Goal: Task Accomplishment & Management: Manage account settings

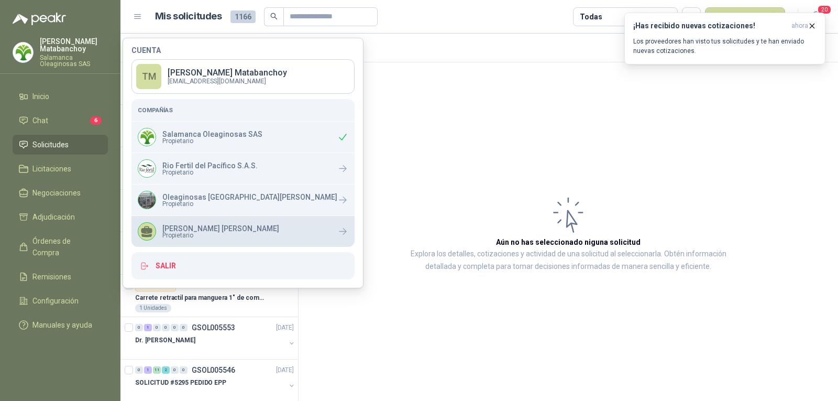
click at [174, 235] on span "Propietario" at bounding box center [220, 235] width 117 height 6
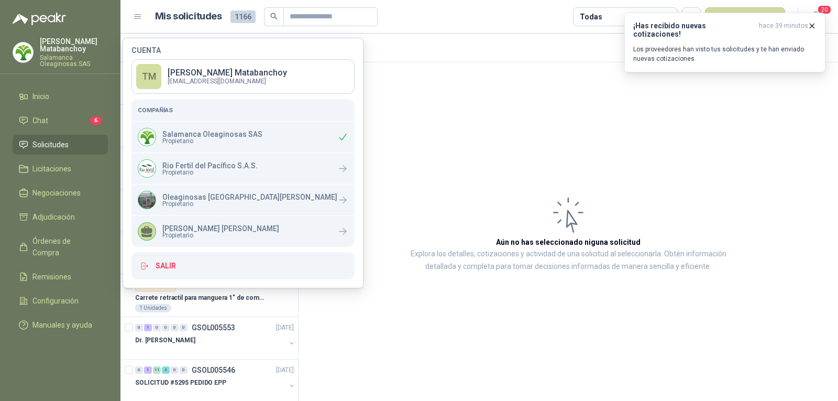
click at [372, 204] on article "Aún no has seleccionado niguna solicitud Explora los detalles, cotizaciones y a…" at bounding box center [569, 233] width 540 height 342
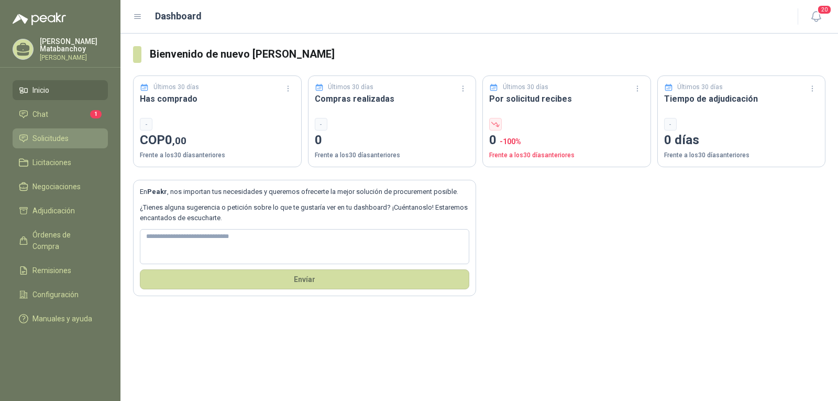
click at [72, 136] on li "Solicitudes" at bounding box center [60, 139] width 83 height 12
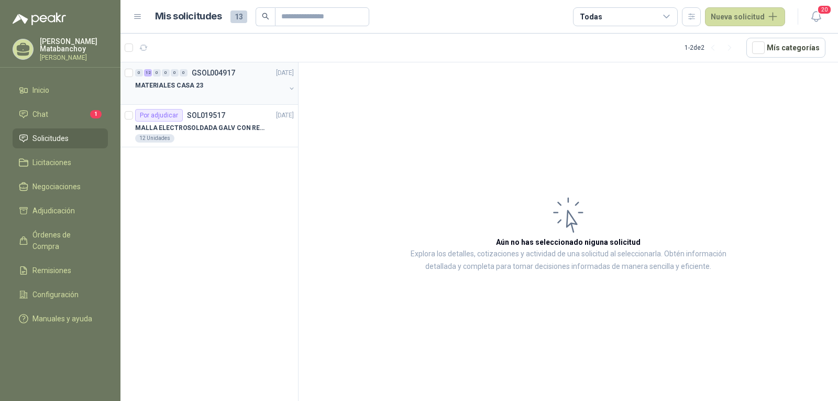
click at [215, 88] on div "MATERIALES CASA 23" at bounding box center [210, 85] width 150 height 13
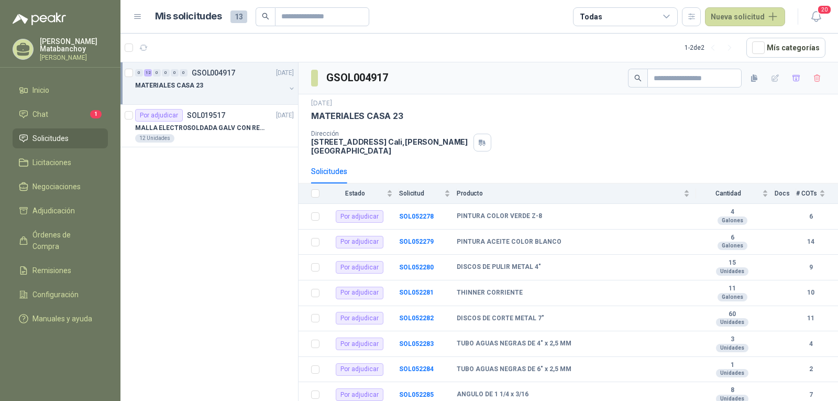
click at [797, 77] on div at bounding box center [727, 78] width 198 height 19
click at [793, 79] on icon "button" at bounding box center [796, 78] width 7 height 6
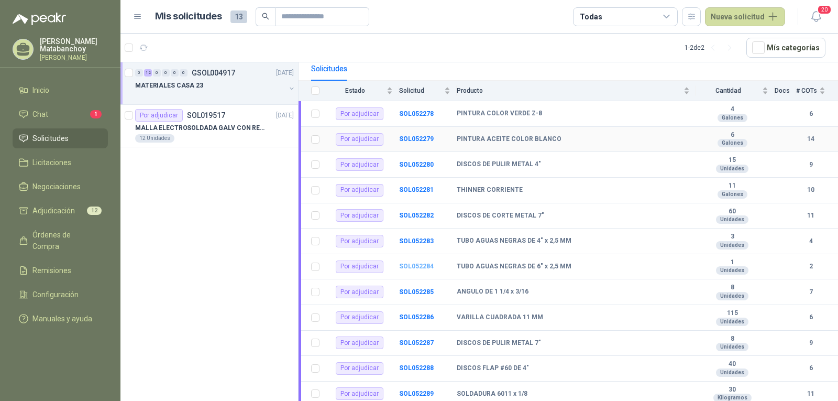
scroll to position [123, 0]
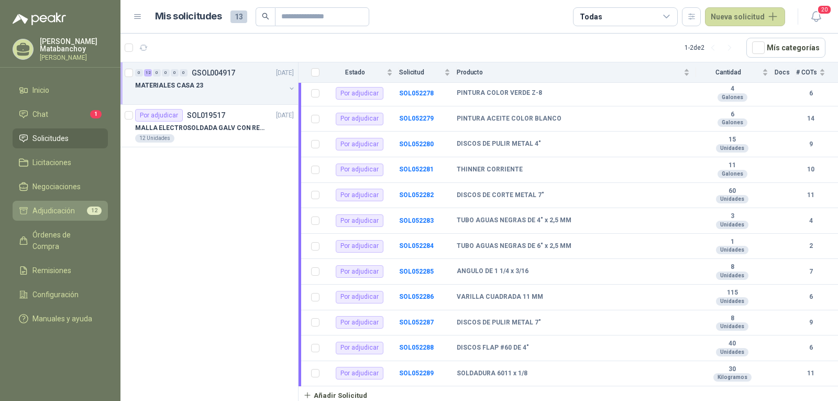
click at [86, 215] on li "Adjudicación 12" at bounding box center [60, 211] width 83 height 12
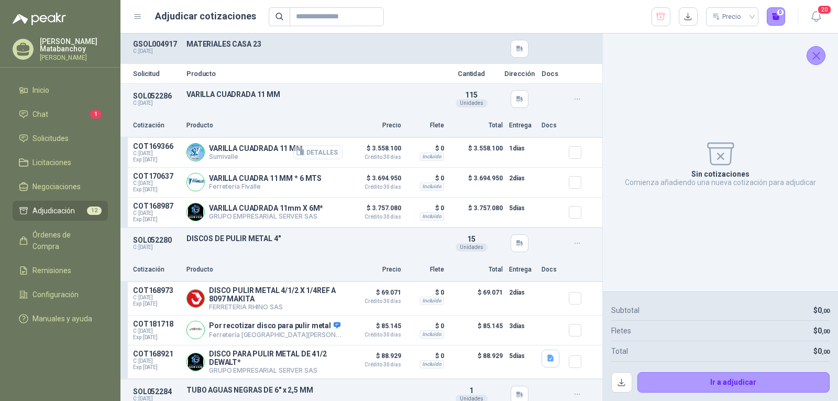
click at [308, 151] on button "Detalles" at bounding box center [317, 152] width 49 height 14
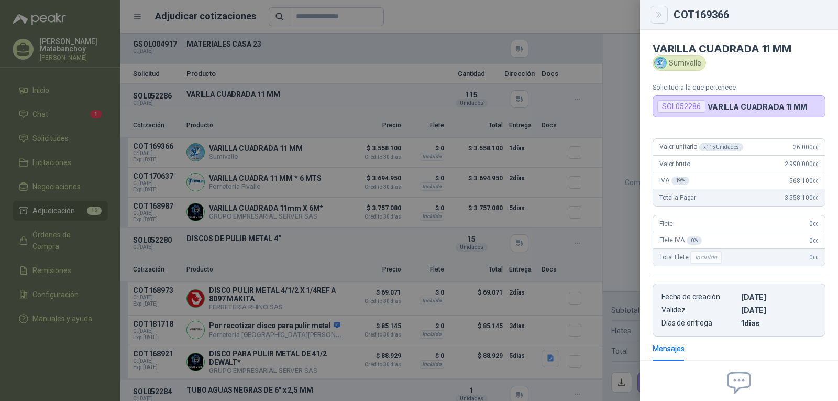
click at [657, 19] on button "Close" at bounding box center [659, 15] width 18 height 18
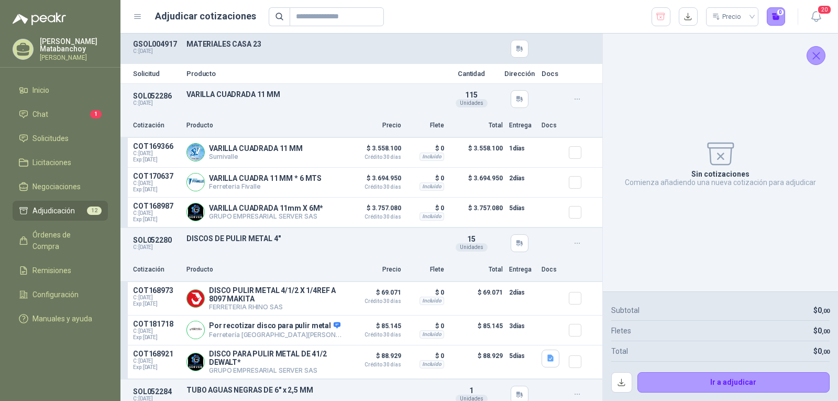
click at [822, 54] on icon "Cerrar" at bounding box center [816, 55] width 13 height 13
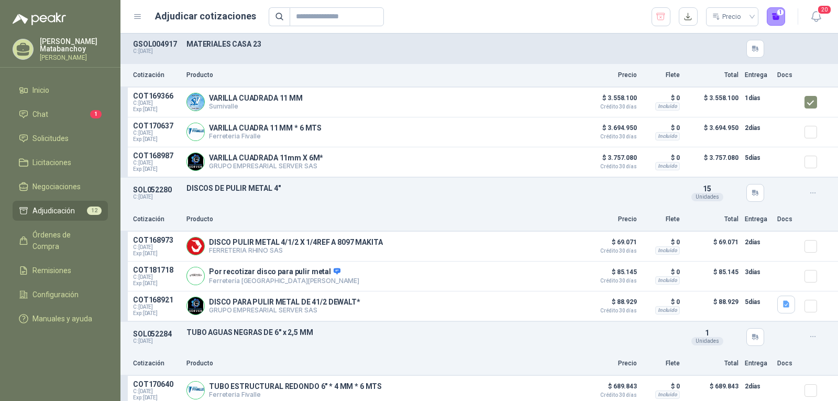
scroll to position [0, 0]
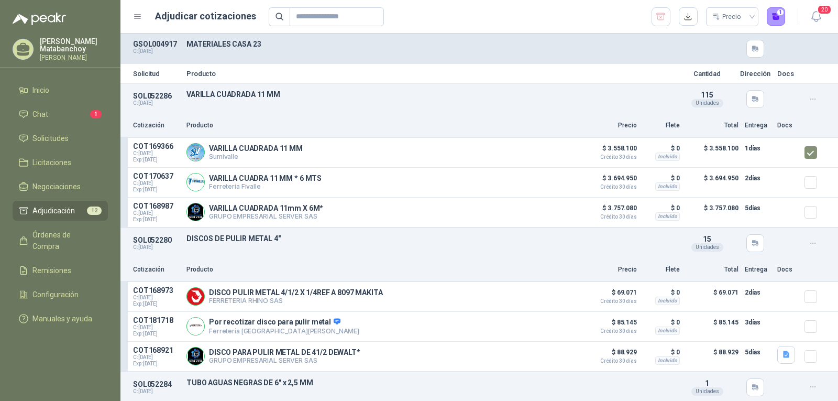
click at [342, 82] on div "Solicitud Producto Cantidad Dirección Docs" at bounding box center [480, 73] width 718 height 19
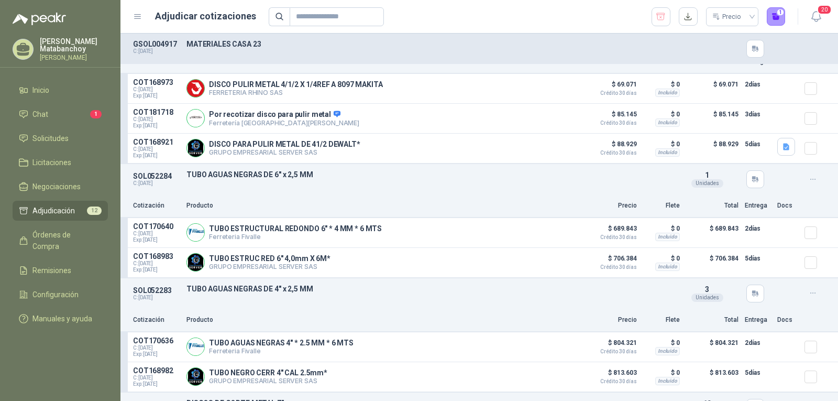
scroll to position [157, 0]
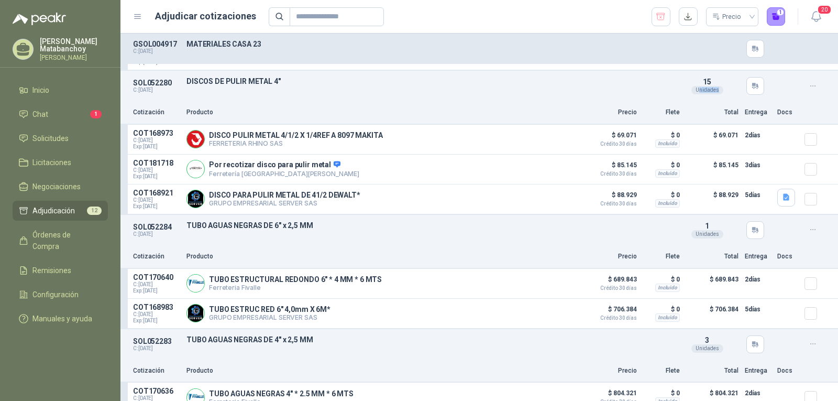
drag, startPoint x: 709, startPoint y: 83, endPoint x: 690, endPoint y: 84, distance: 18.9
click at [690, 84] on div "15 Unidades" at bounding box center [707, 86] width 52 height 17
click at [703, 82] on span "15" at bounding box center [707, 82] width 8 height 8
click at [782, 199] on icon "button" at bounding box center [786, 197] width 9 height 9
click at [710, 181] on button "image - 2025-08-15T111251.905.png" at bounding box center [718, 176] width 123 height 11
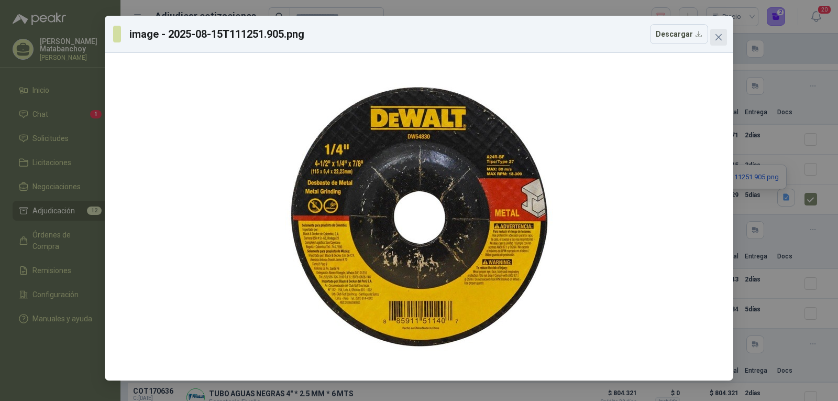
click at [720, 40] on icon "close" at bounding box center [719, 37] width 8 height 8
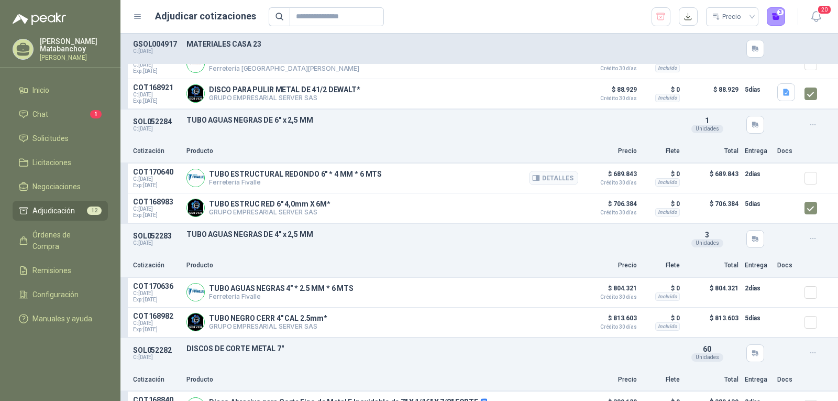
scroll to position [262, 0]
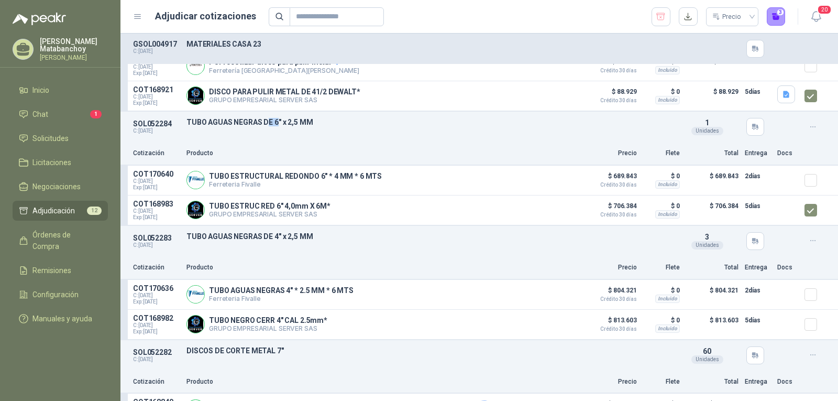
drag, startPoint x: 277, startPoint y: 126, endPoint x: 272, endPoint y: 158, distance: 32.4
click at [268, 126] on p "TUBO AGUAS NEGRAS DE 6" x 2,5 MM" at bounding box center [431, 122] width 488 height 8
drag, startPoint x: 280, startPoint y: 237, endPoint x: 270, endPoint y: 240, distance: 10.9
click at [270, 240] on p "TUBO AGUAS NEGRAS DE 4" x 2,5 MM" at bounding box center [431, 236] width 488 height 8
click at [366, 272] on p "Producto" at bounding box center [383, 268] width 392 height 10
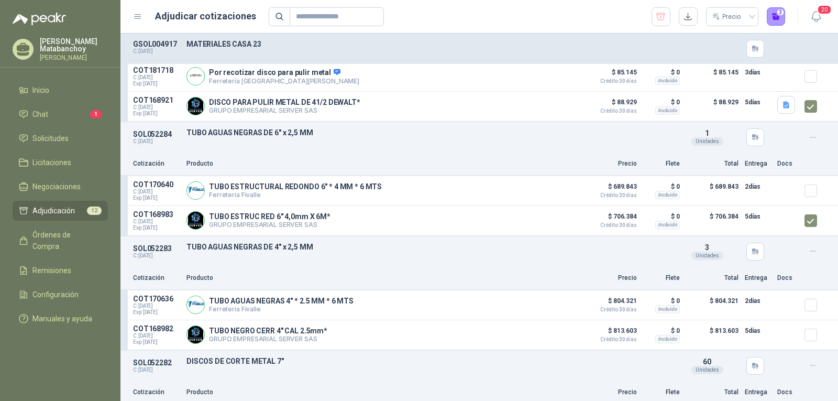
scroll to position [243, 0]
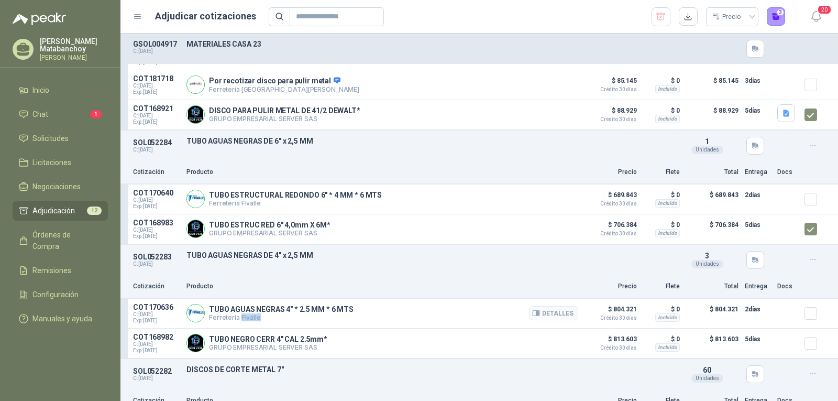
drag, startPoint x: 239, startPoint y: 320, endPoint x: 258, endPoint y: 323, distance: 18.6
click at [258, 321] on p "Ferreteria Fivalle" at bounding box center [281, 317] width 145 height 8
click at [283, 351] on p "GRUPO EMPRESARIAL SERVER SAS" at bounding box center [268, 347] width 118 height 8
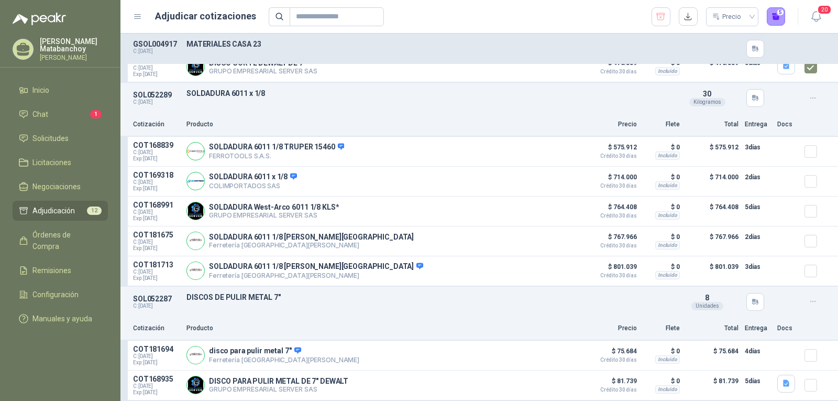
scroll to position [684, 0]
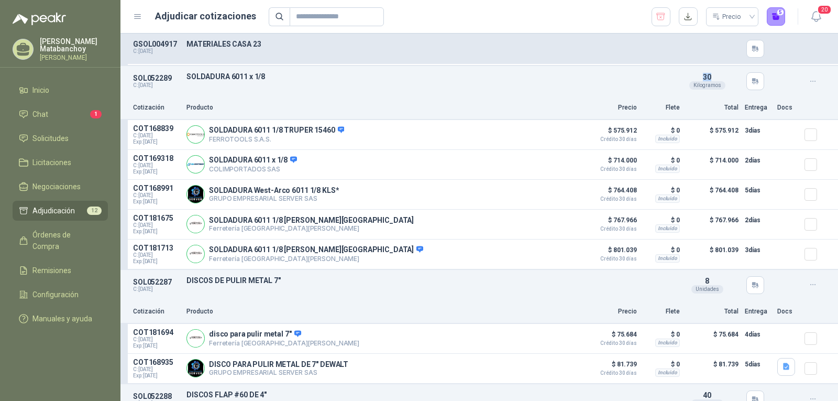
drag, startPoint x: 691, startPoint y: 76, endPoint x: 707, endPoint y: 77, distance: 16.3
click at [707, 77] on div "30 Kilogramos" at bounding box center [707, 81] width 52 height 17
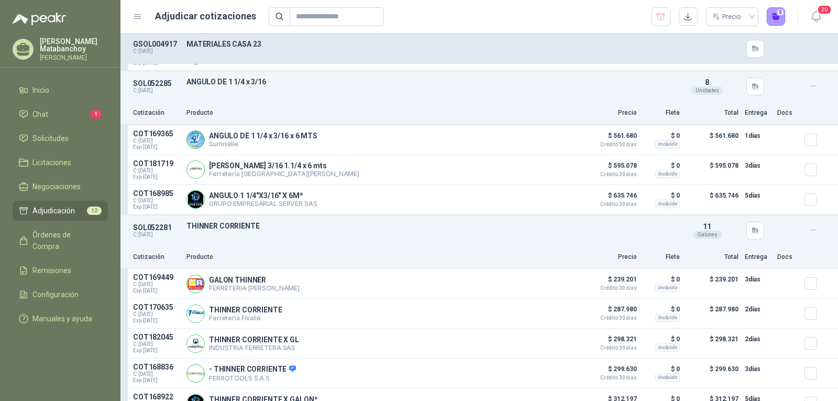
scroll to position [1088, 0]
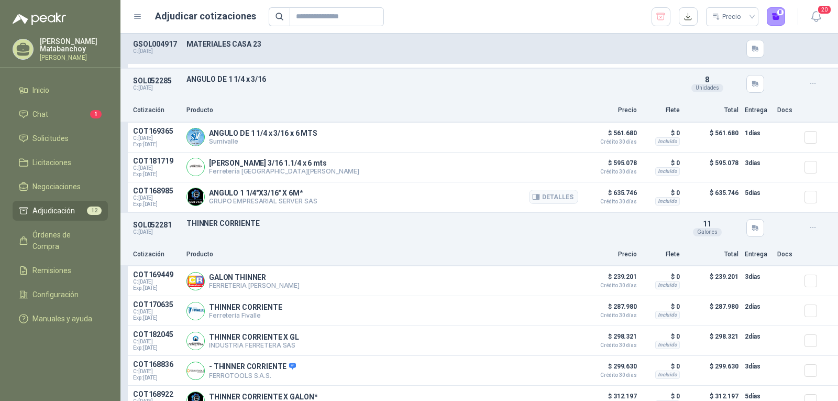
click at [810, 196] on div at bounding box center [815, 197] width 21 height 21
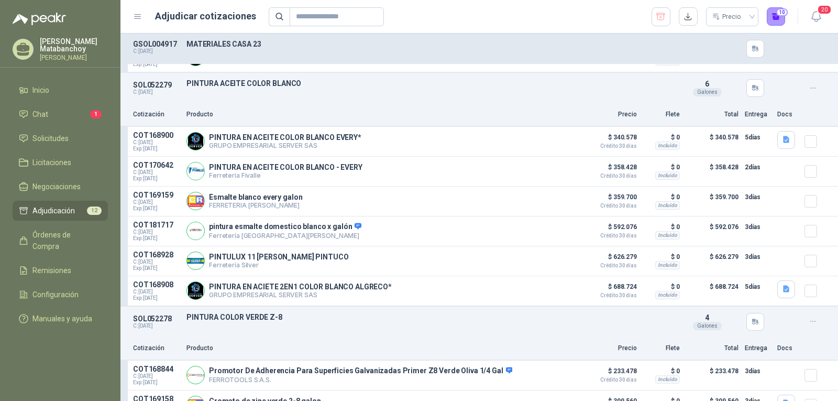
scroll to position [1440, 0]
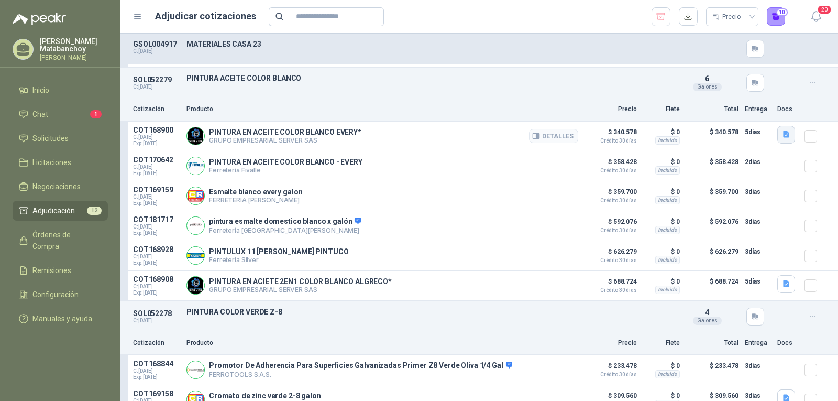
click at [782, 136] on icon "button" at bounding box center [786, 134] width 9 height 9
click at [742, 116] on button "image - 2025-08-15T105718.670.png" at bounding box center [718, 113] width 123 height 11
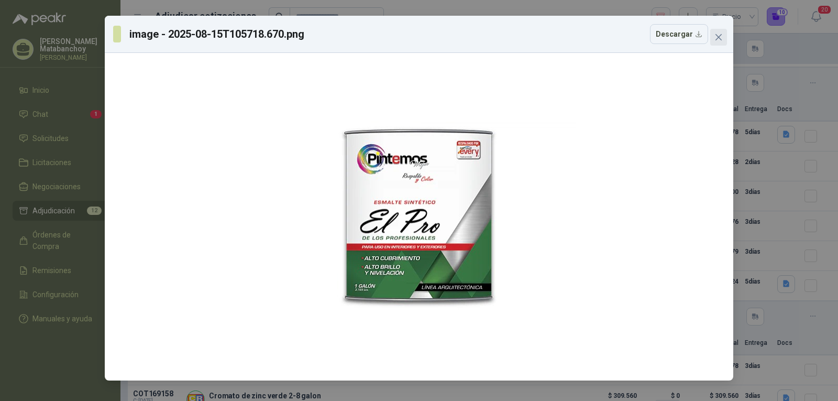
click at [718, 34] on icon "close" at bounding box center [719, 37] width 8 height 8
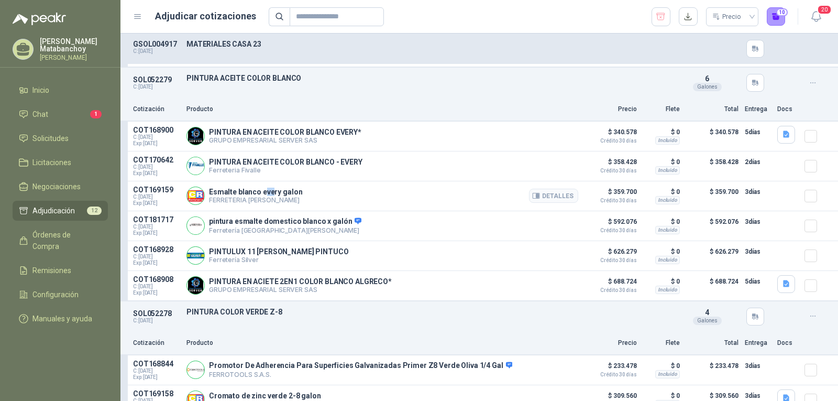
drag, startPoint x: 264, startPoint y: 198, endPoint x: 272, endPoint y: 198, distance: 8.4
click at [272, 196] on p "Esmalte blanco every galon" at bounding box center [255, 192] width 93 height 8
drag, startPoint x: 311, startPoint y: 256, endPoint x: 355, endPoint y: 255, distance: 44.5
click at [355, 255] on div "PINTULUX 11 [PERSON_NAME] PINTUCO Ferretería Silver Detalles" at bounding box center [383, 255] width 392 height 21
click at [366, 286] on p "PINTURA EN ACIETE 2EN1 COLOR BLANCO ALGRECO*" at bounding box center [300, 281] width 183 height 8
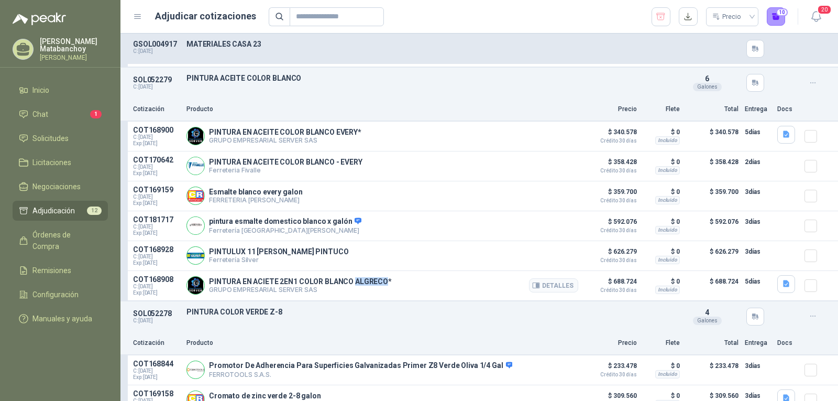
drag, startPoint x: 354, startPoint y: 285, endPoint x: 384, endPoint y: 286, distance: 30.4
click at [384, 286] on p "PINTURA EN ACIETE 2EN1 COLOR BLANCO ALGRECO*" at bounding box center [300, 281] width 183 height 8
click at [783, 287] on icon "button" at bounding box center [786, 283] width 6 height 7
click at [690, 265] on button "image - 2025-08-15T110150.415.png" at bounding box center [718, 265] width 123 height 11
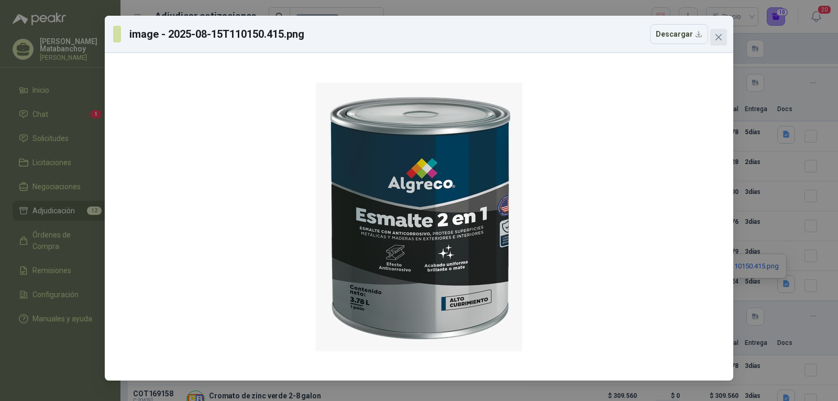
click at [715, 32] on button "Close" at bounding box center [718, 37] width 17 height 17
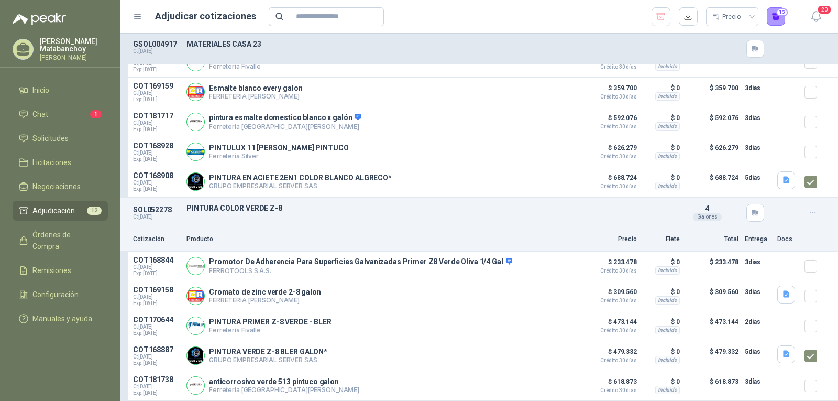
scroll to position [1552, 0]
click at [775, 18] on button "12" at bounding box center [776, 16] width 19 height 19
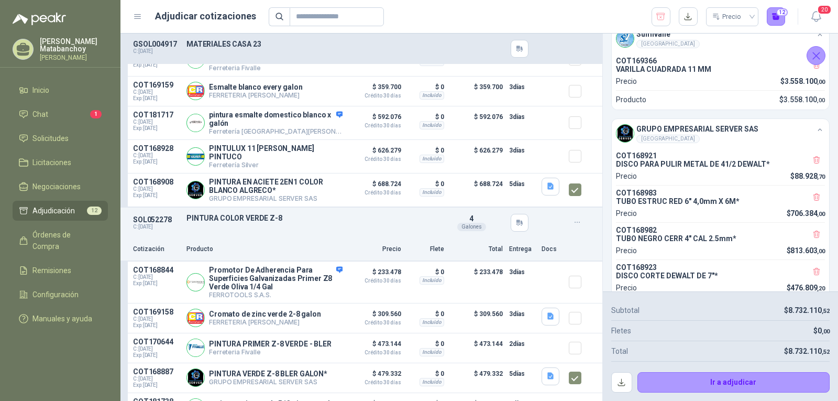
scroll to position [0, 0]
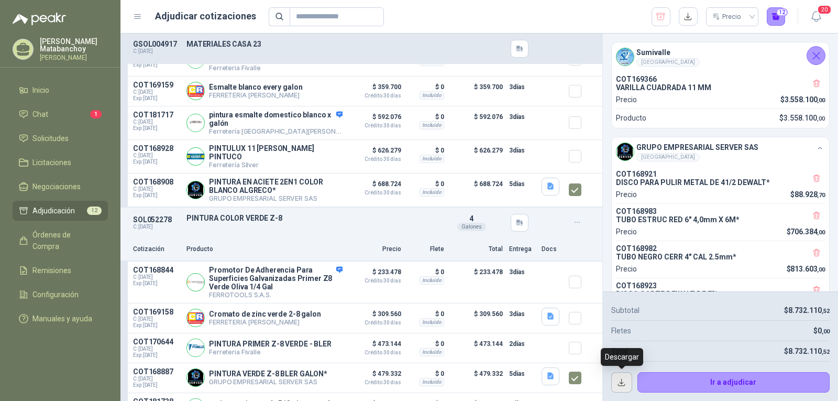
click at [618, 380] on button "button" at bounding box center [621, 382] width 21 height 21
click at [653, 17] on button "button" at bounding box center [661, 16] width 19 height 19
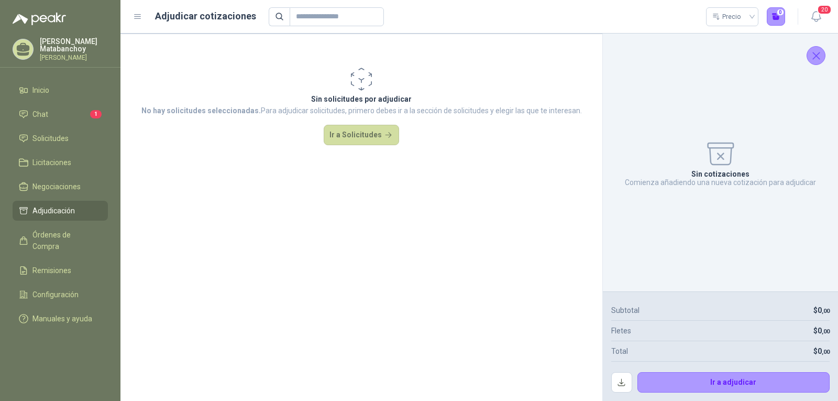
click at [818, 47] on button "Cerrar" at bounding box center [816, 55] width 19 height 19
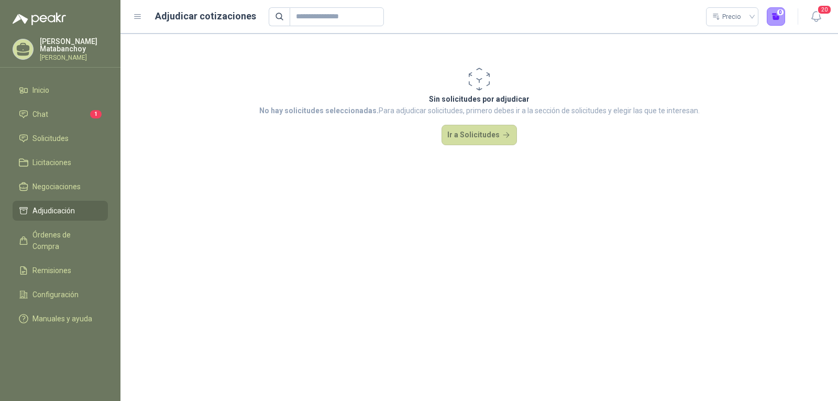
click at [58, 127] on ul "Inicio Chat 1 Solicitudes Licitaciones Negociaciones Adjudicación Órdenes de Co…" at bounding box center [60, 206] width 121 height 253
click at [57, 129] on link "Solicitudes" at bounding box center [60, 138] width 95 height 20
